Goal: Transaction & Acquisition: Purchase product/service

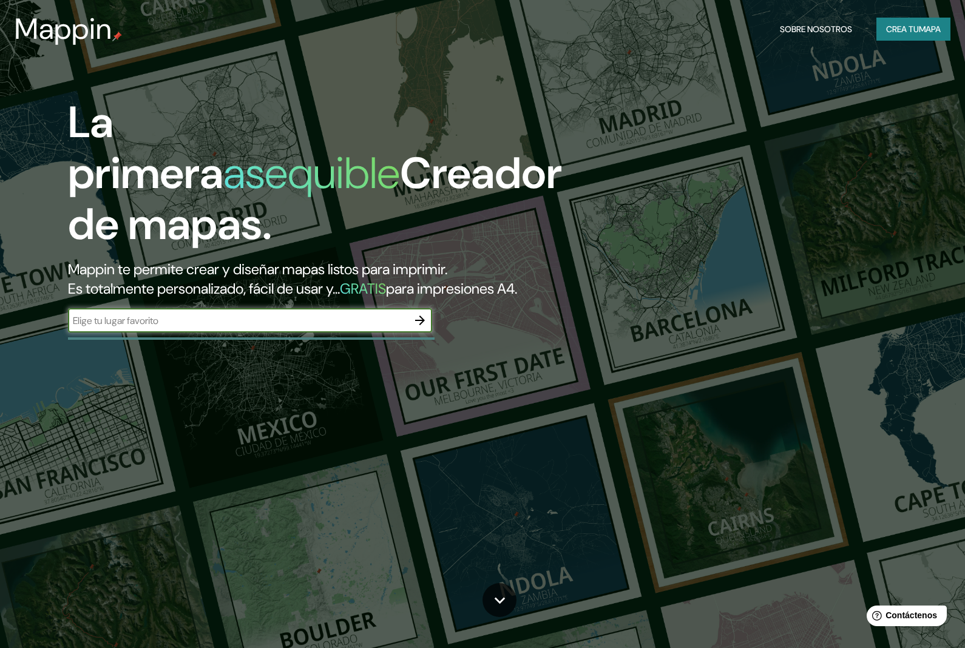
click at [422, 328] on icon "button" at bounding box center [420, 320] width 15 height 15
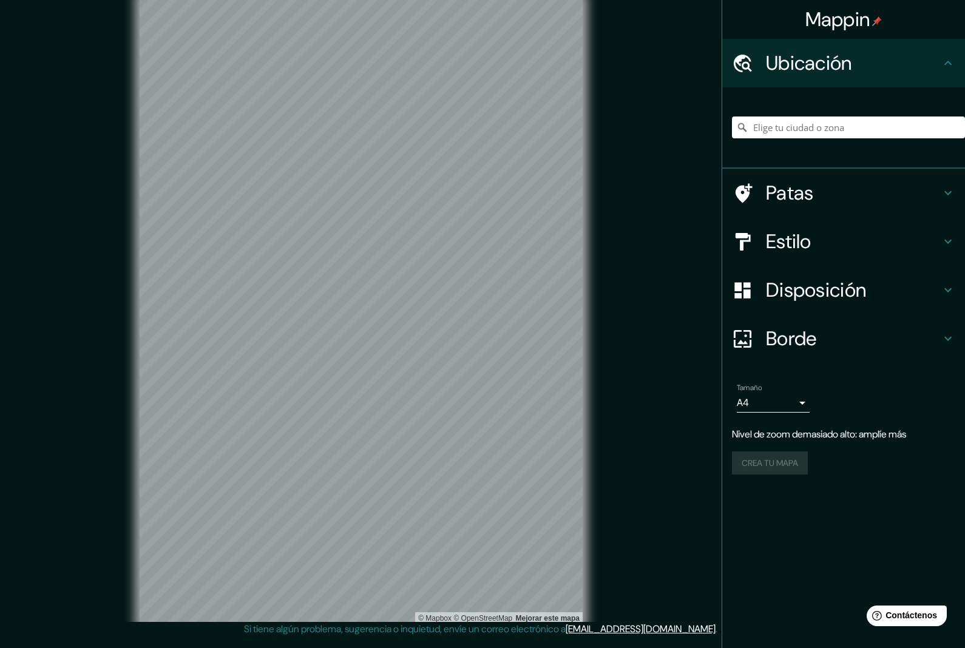
scroll to position [37, 0]
click at [779, 452] on div "Crea tu mapa" at bounding box center [843, 463] width 223 height 23
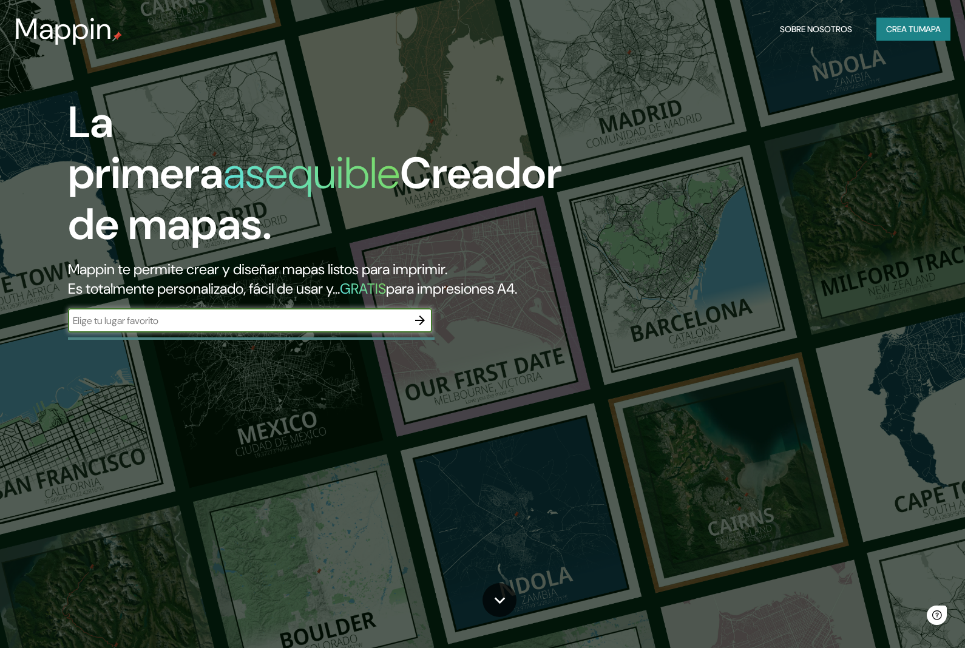
click at [428, 333] on button "button" at bounding box center [420, 320] width 24 height 24
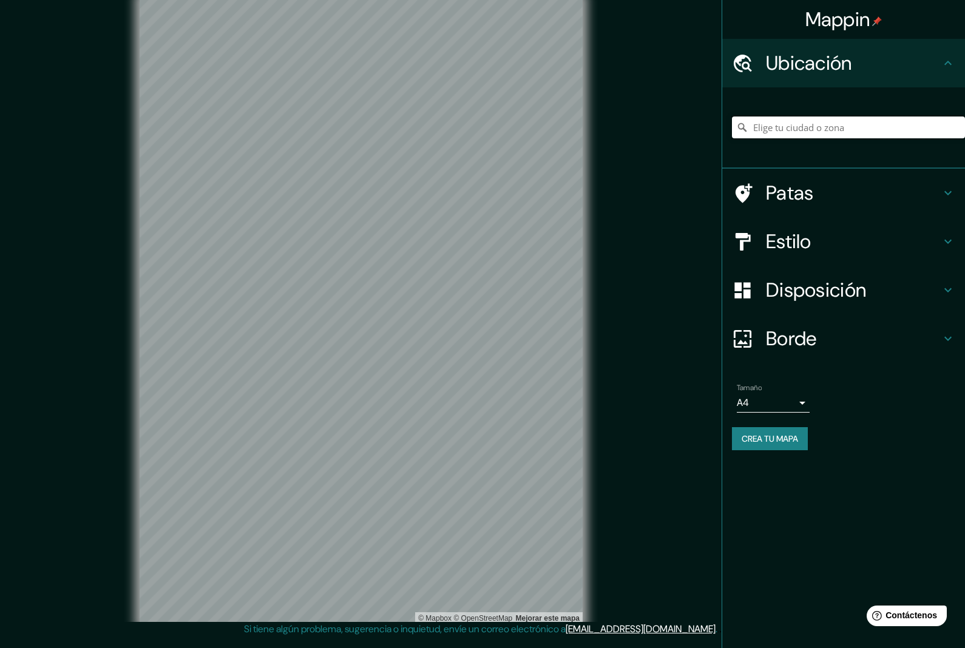
click at [817, 133] on input "Elige tu ciudad o zona" at bounding box center [848, 128] width 233 height 22
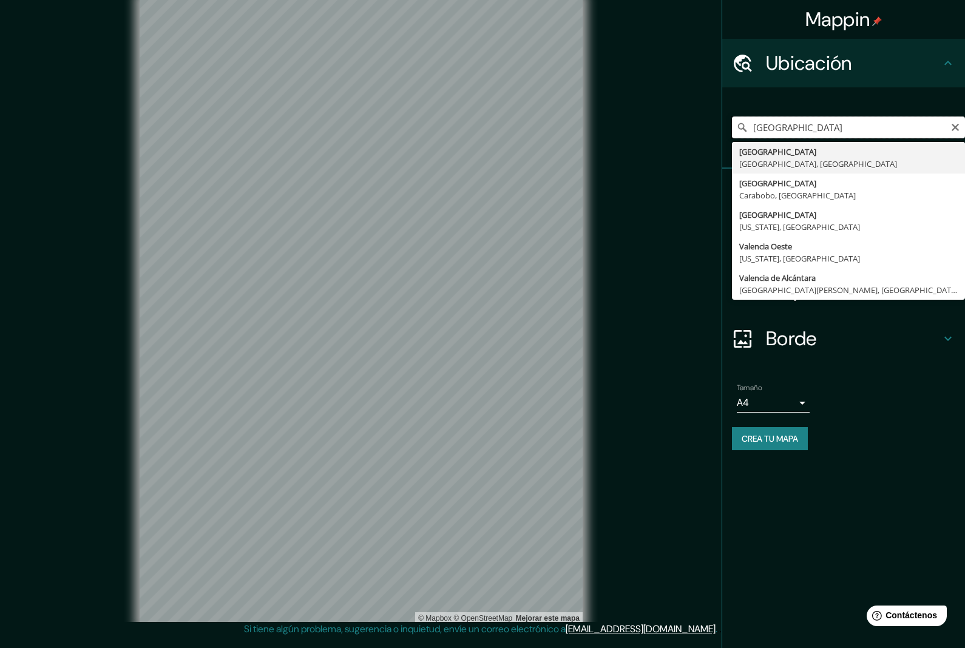
type input "[GEOGRAPHIC_DATA], [GEOGRAPHIC_DATA], [GEOGRAPHIC_DATA]"
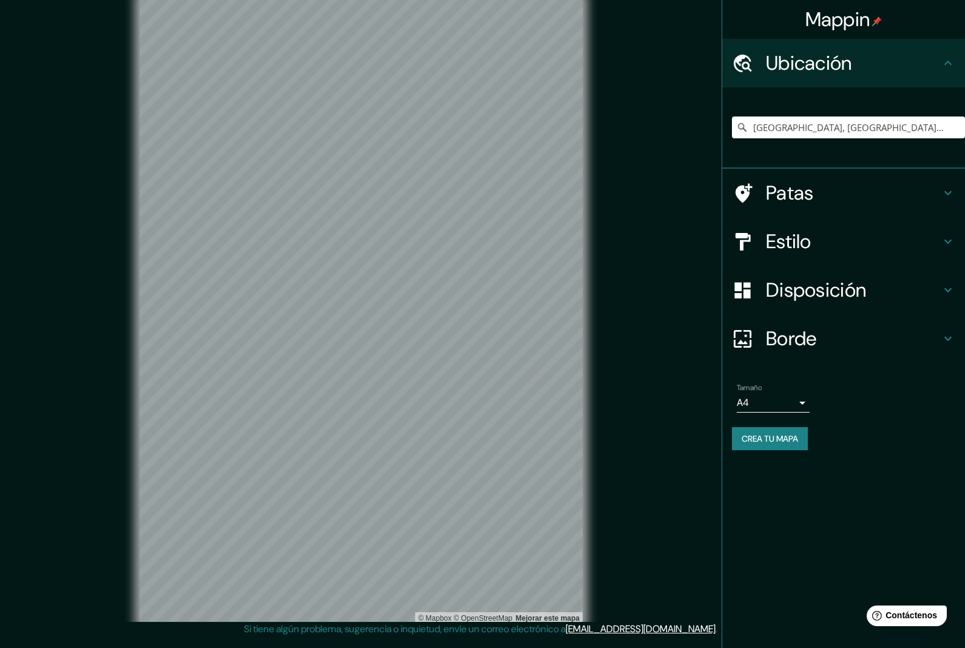
click at [785, 439] on font "Crea tu mapa" at bounding box center [770, 438] width 56 height 11
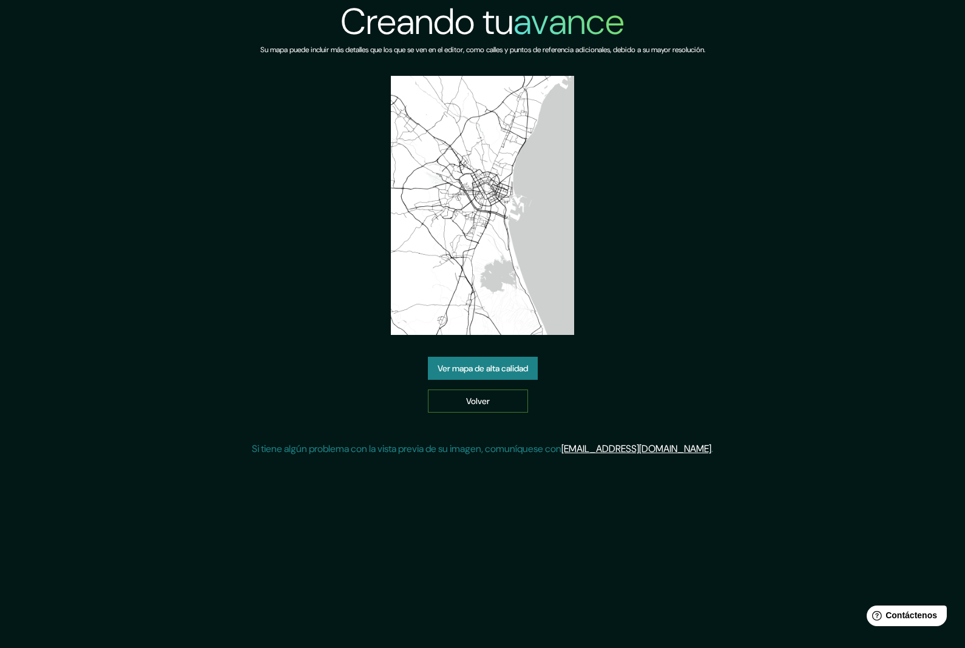
click at [502, 413] on link "Volver" at bounding box center [478, 401] width 100 height 23
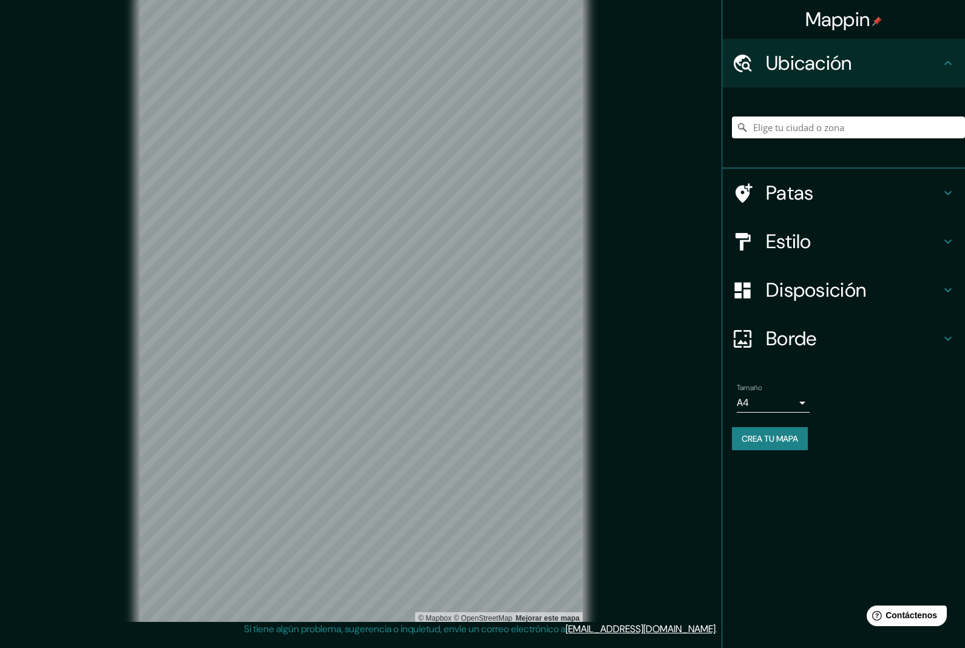
click at [787, 445] on button "Crea tu mapa" at bounding box center [770, 438] width 76 height 23
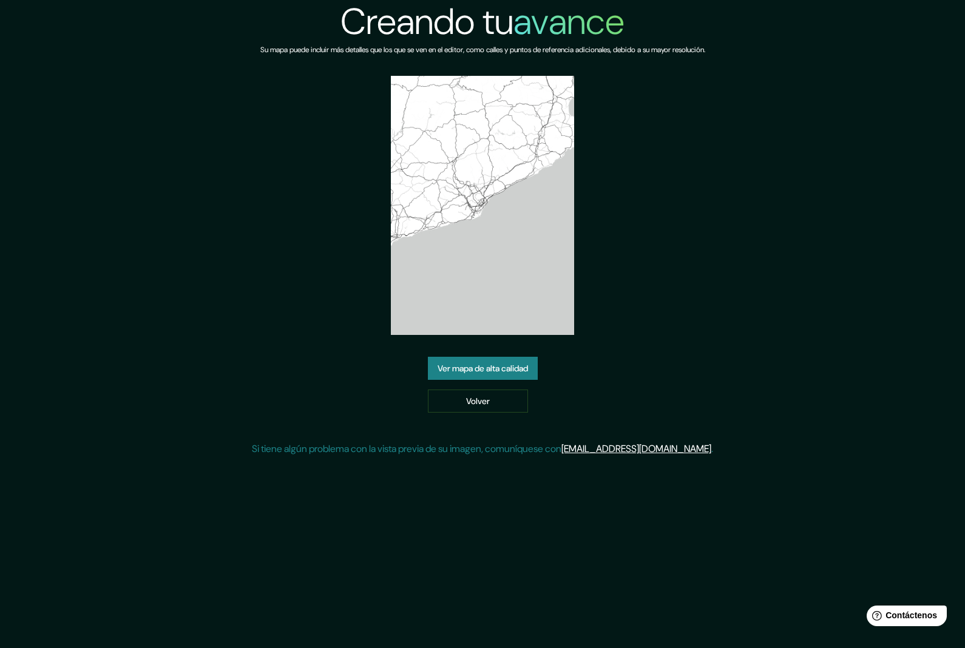
click at [524, 374] on font "Ver mapa de alta calidad" at bounding box center [483, 368] width 90 height 11
click at [492, 413] on link "Volver" at bounding box center [478, 401] width 100 height 23
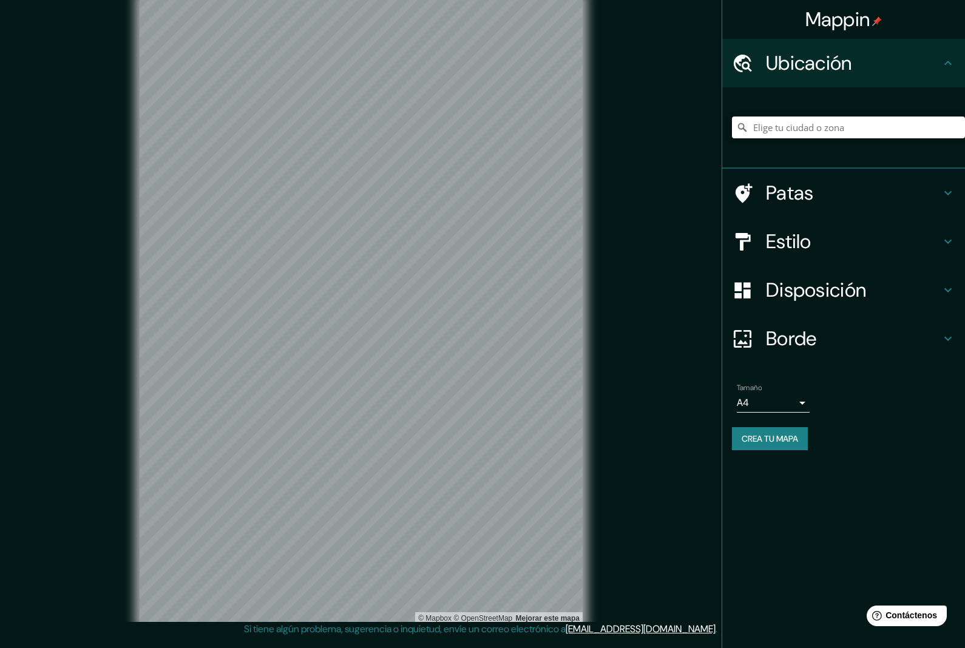
click at [843, 124] on input "Elige tu ciudad o zona" at bounding box center [848, 128] width 233 height 22
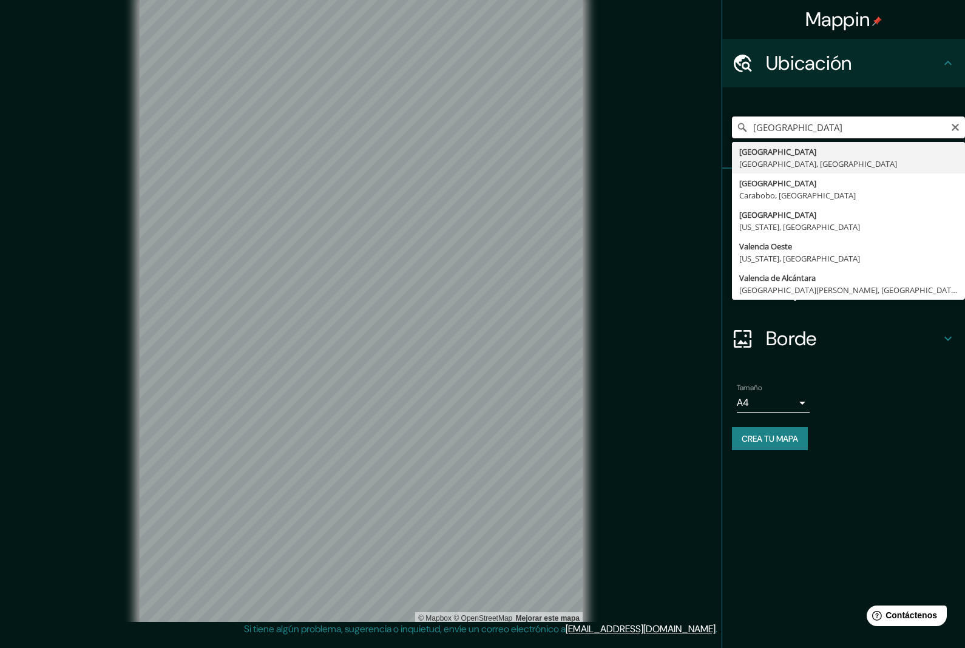
type input "València, provincia de Valencia, España"
click at [761, 433] on font "Crea tu mapa" at bounding box center [770, 438] width 56 height 11
